Goal: Information Seeking & Learning: Learn about a topic

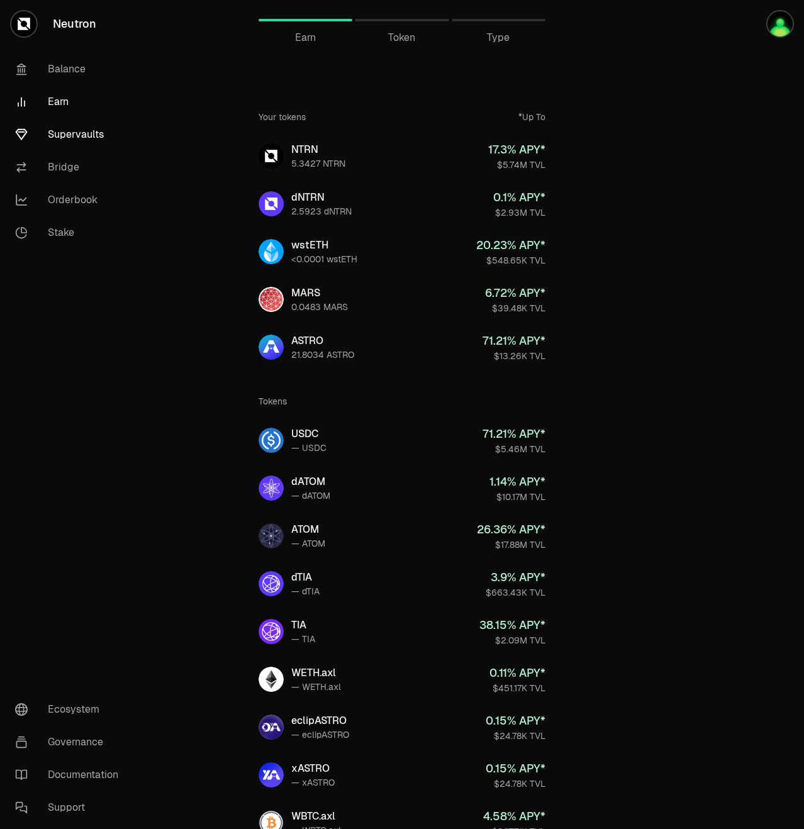
click at [72, 136] on link "Supervaults" at bounding box center [70, 134] width 131 height 33
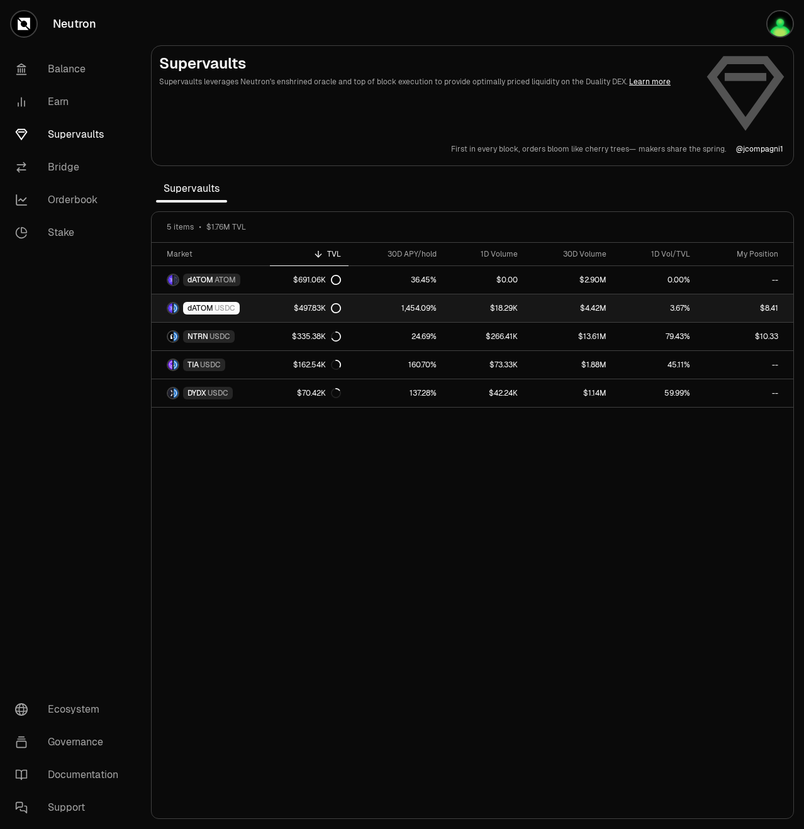
click at [396, 308] on link "1,454.09%" at bounding box center [396, 308] width 96 height 28
